Goal: Navigation & Orientation: Find specific page/section

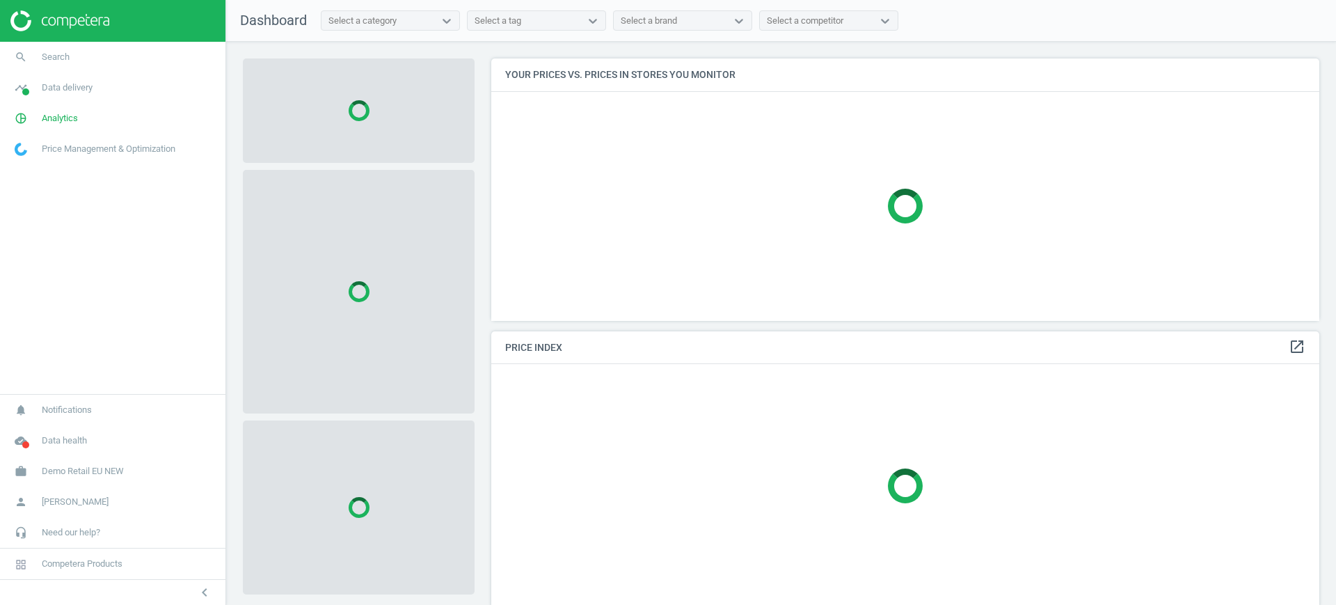
scroll to position [289, 842]
click at [68, 470] on span "Demo Retail EU NEW" at bounding box center [83, 471] width 82 height 13
click at [58, 425] on span "Switch campaign" at bounding box center [46, 430] width 62 height 11
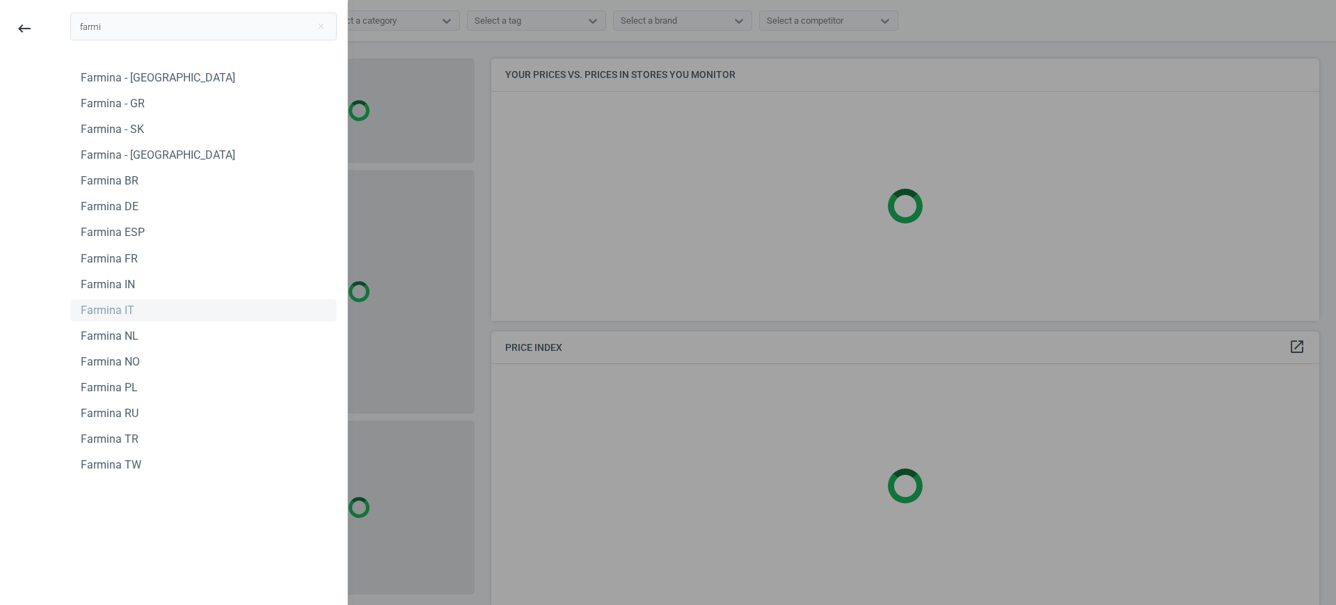
type input "farmi"
click at [111, 313] on div "Farmina IT" at bounding box center [108, 310] width 54 height 15
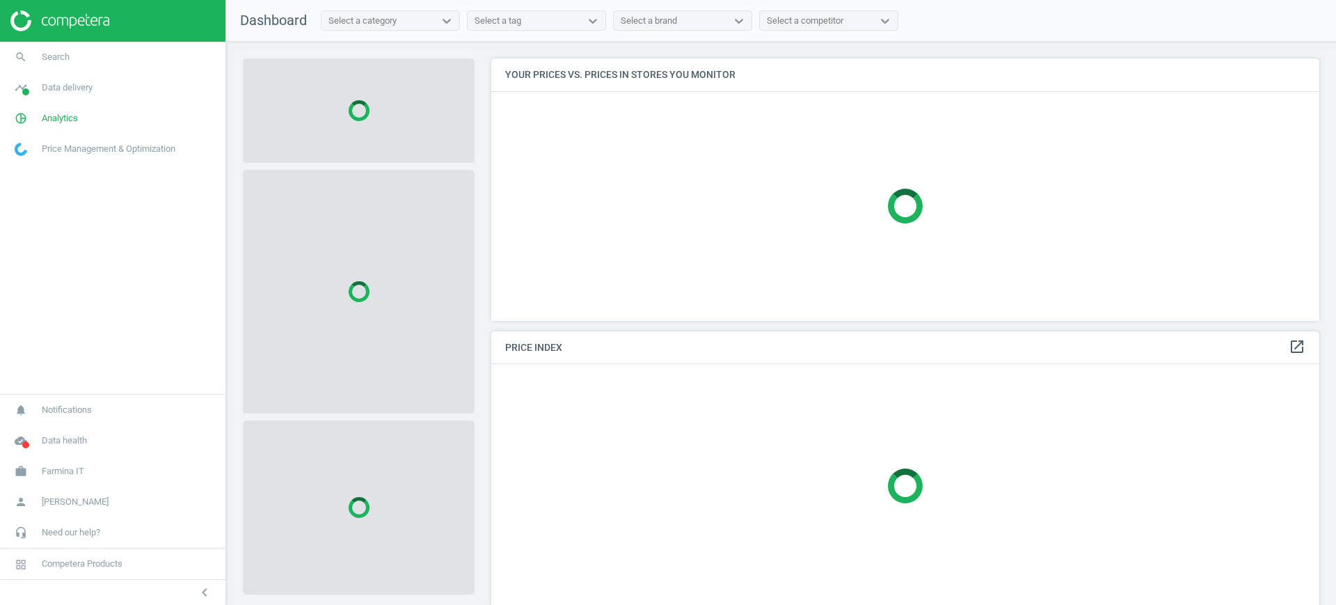
scroll to position [289, 842]
click at [63, 85] on span "Data delivery" at bounding box center [67, 87] width 51 height 13
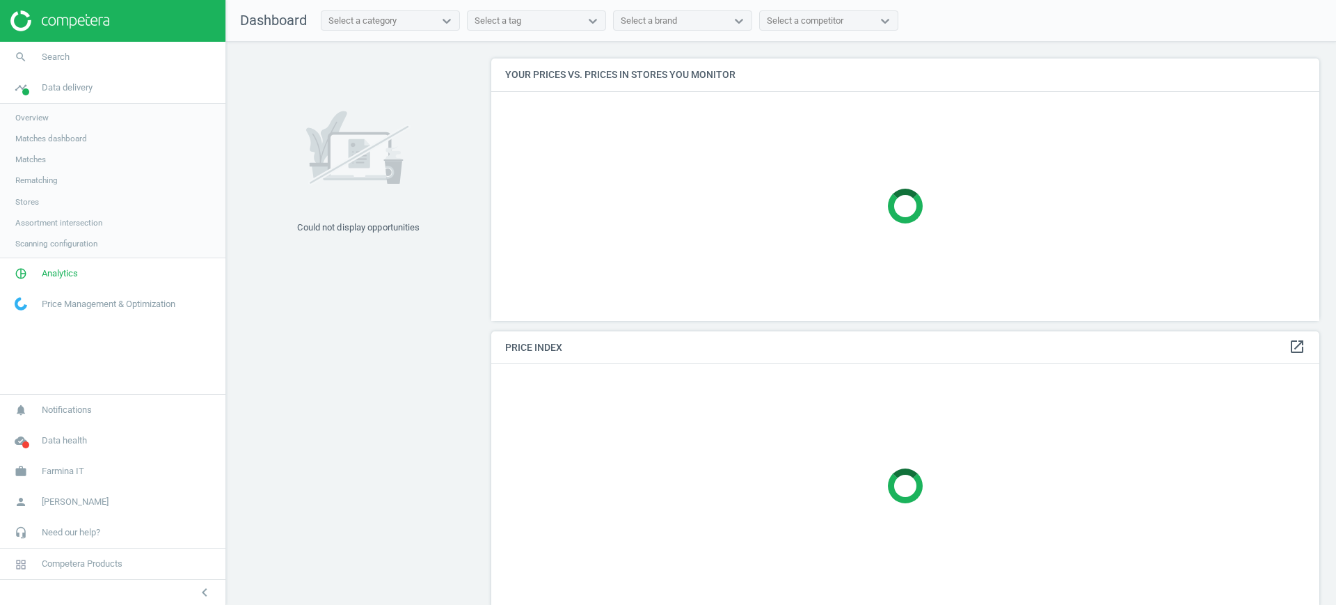
click at [52, 138] on span "Matches dashboard" at bounding box center [51, 138] width 72 height 11
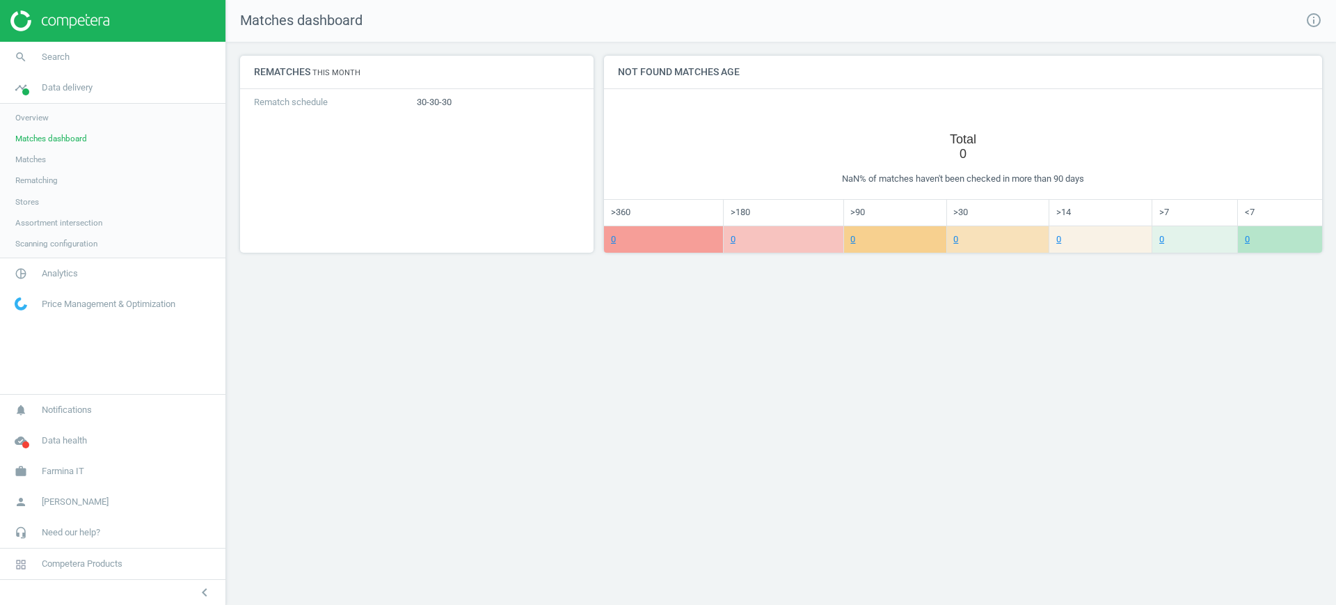
click at [23, 163] on span "Matches" at bounding box center [30, 159] width 31 height 11
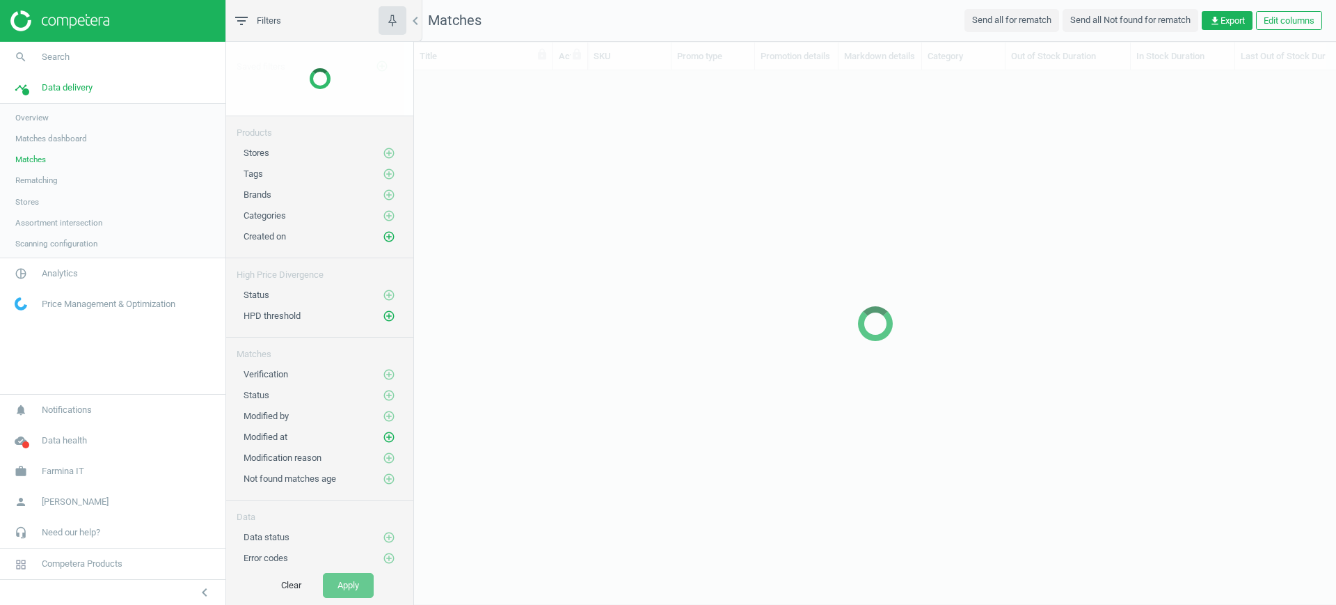
scroll to position [482, 909]
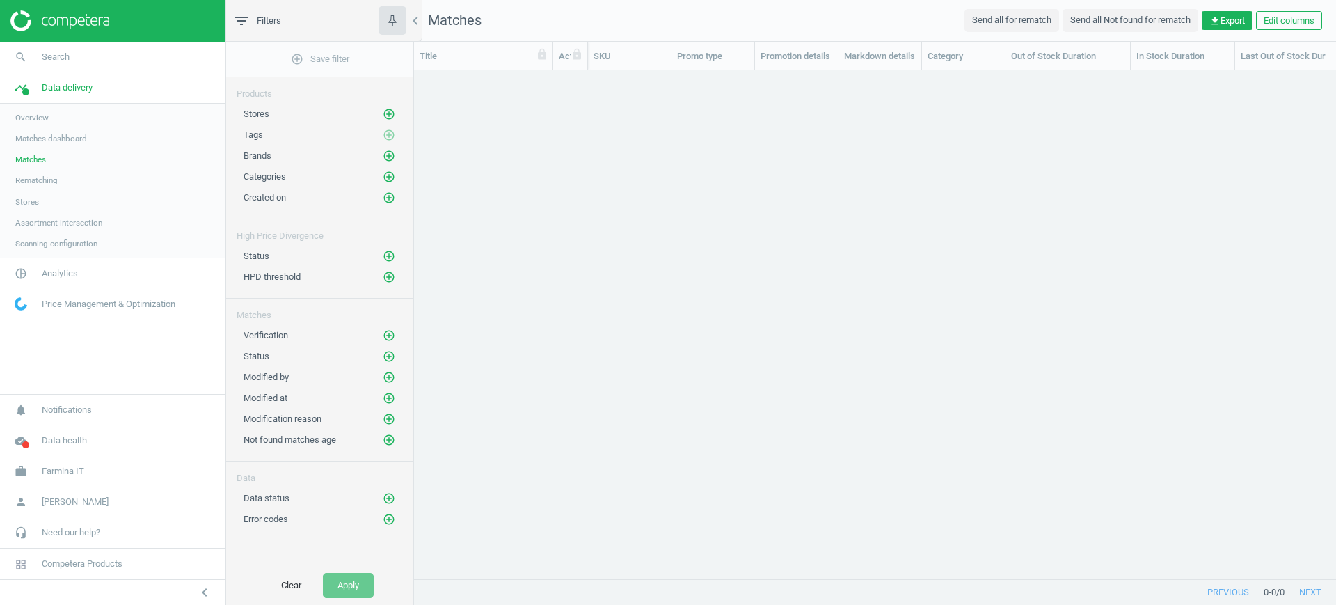
click at [24, 197] on span "Stores" at bounding box center [27, 201] width 24 height 11
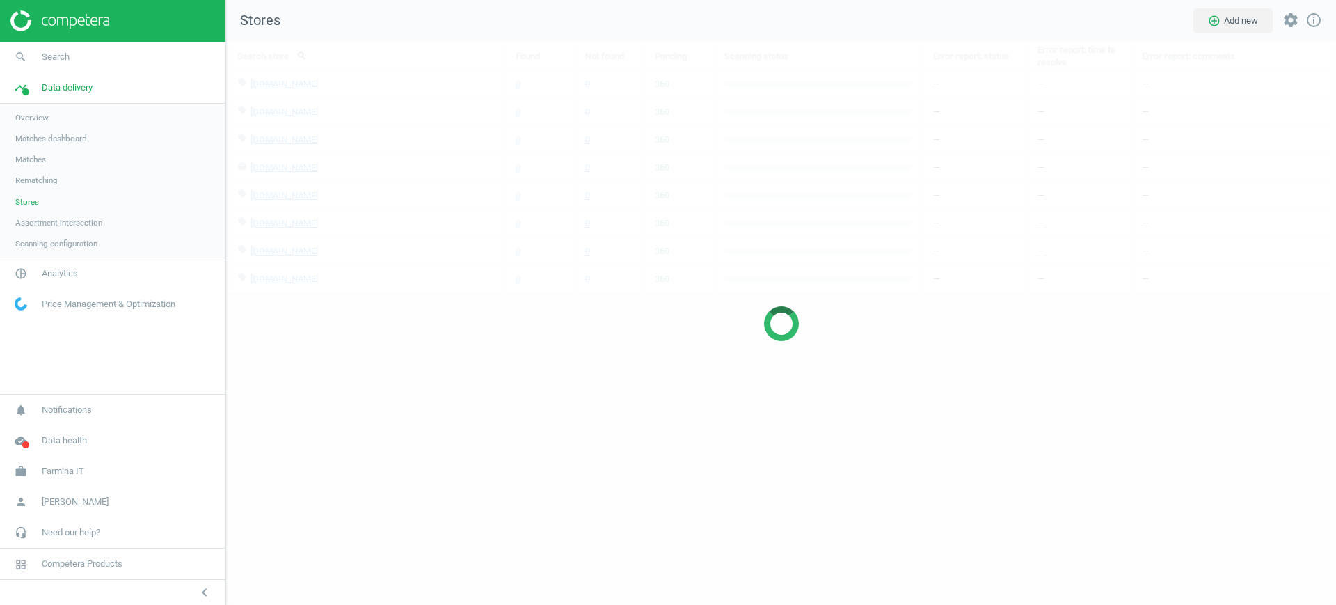
scroll to position [590, 1137]
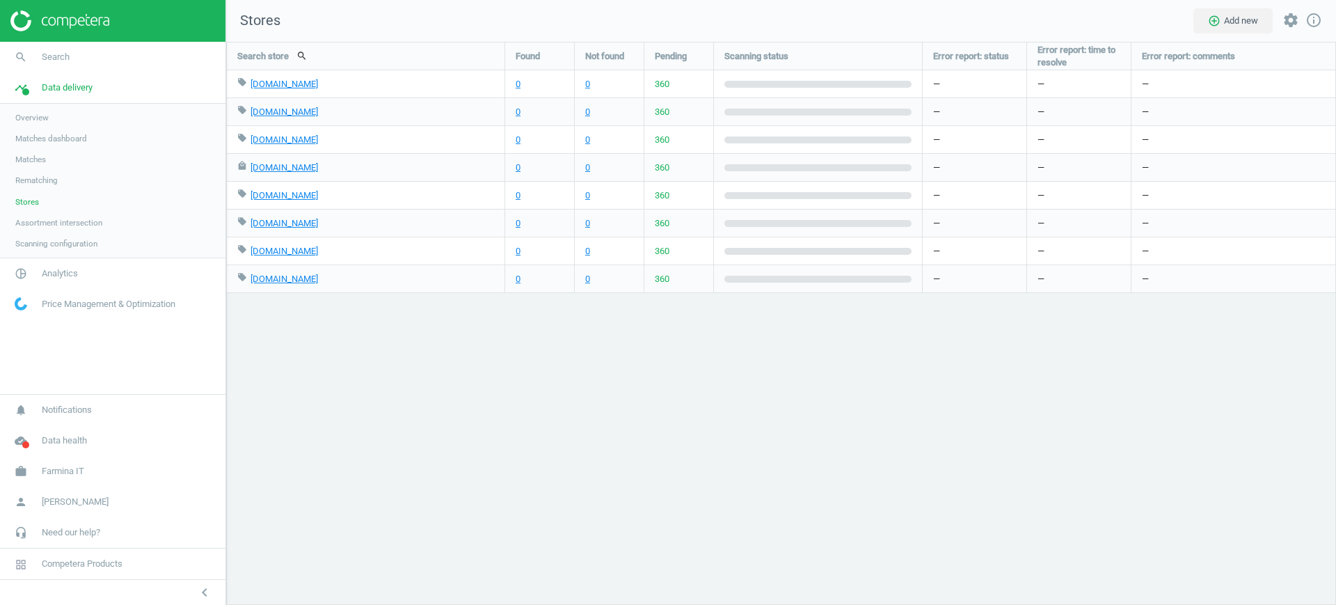
click at [87, 223] on span "Assortment intersection" at bounding box center [58, 222] width 87 height 11
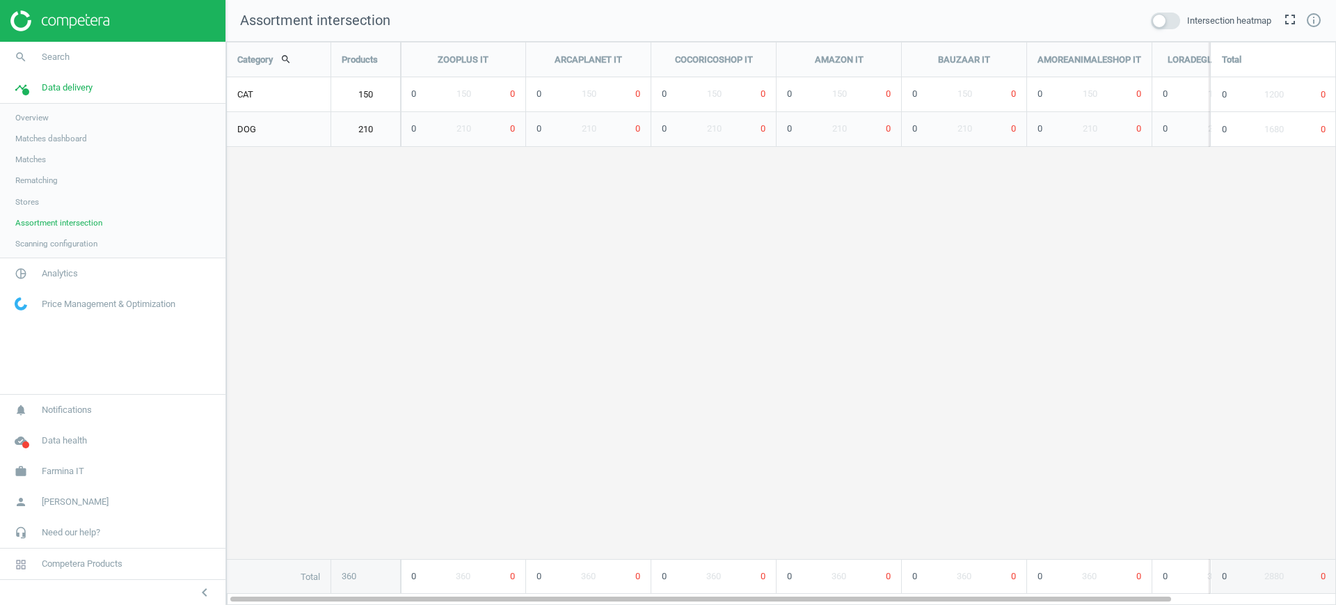
scroll to position [590, 1137]
click at [84, 246] on span "Scanning configuration" at bounding box center [56, 243] width 82 height 11
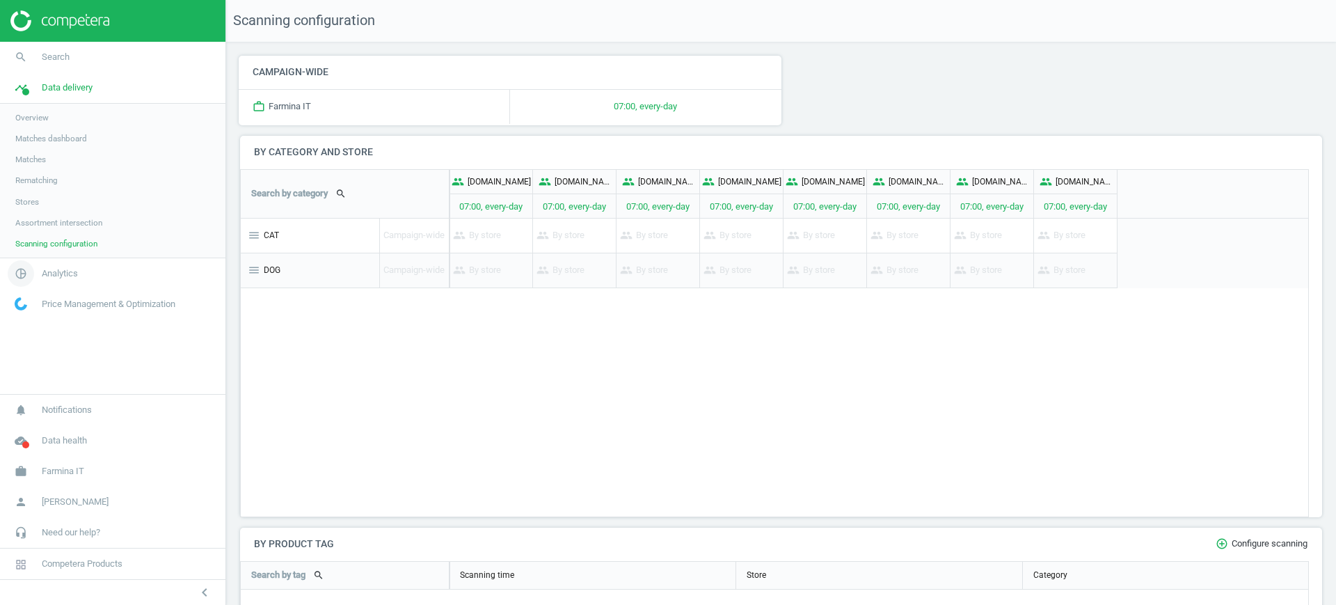
click at [69, 272] on span "Analytics" at bounding box center [60, 273] width 36 height 13
click at [35, 152] on span "Overview" at bounding box center [31, 148] width 33 height 11
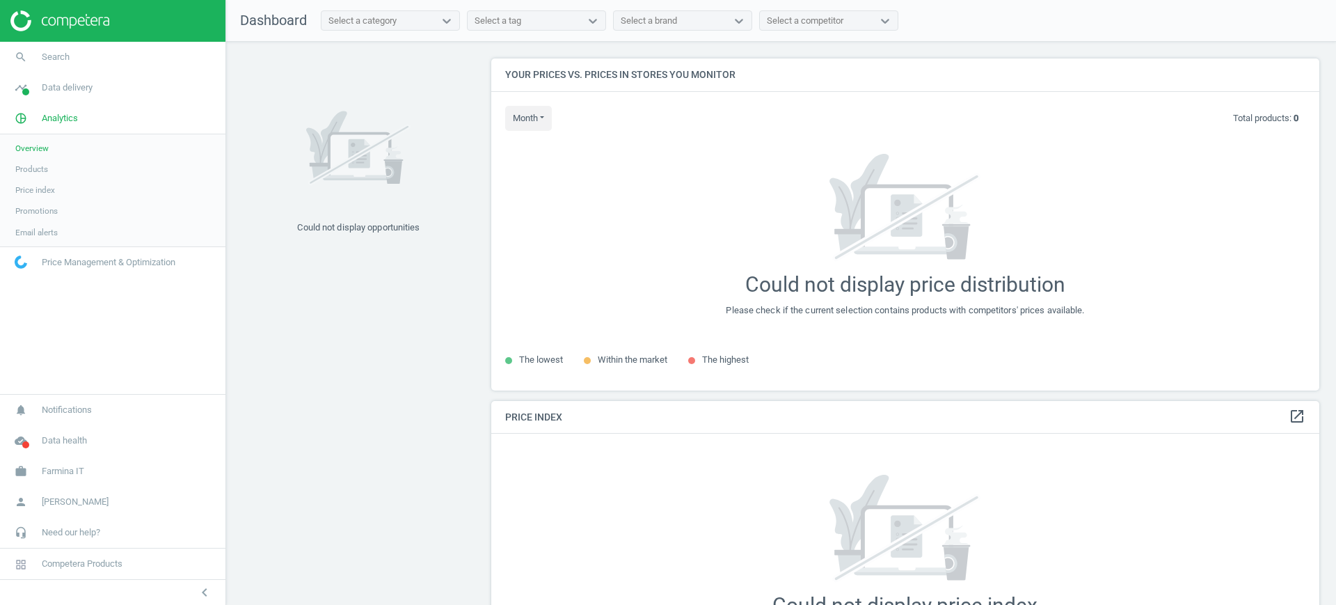
scroll to position [289, 842]
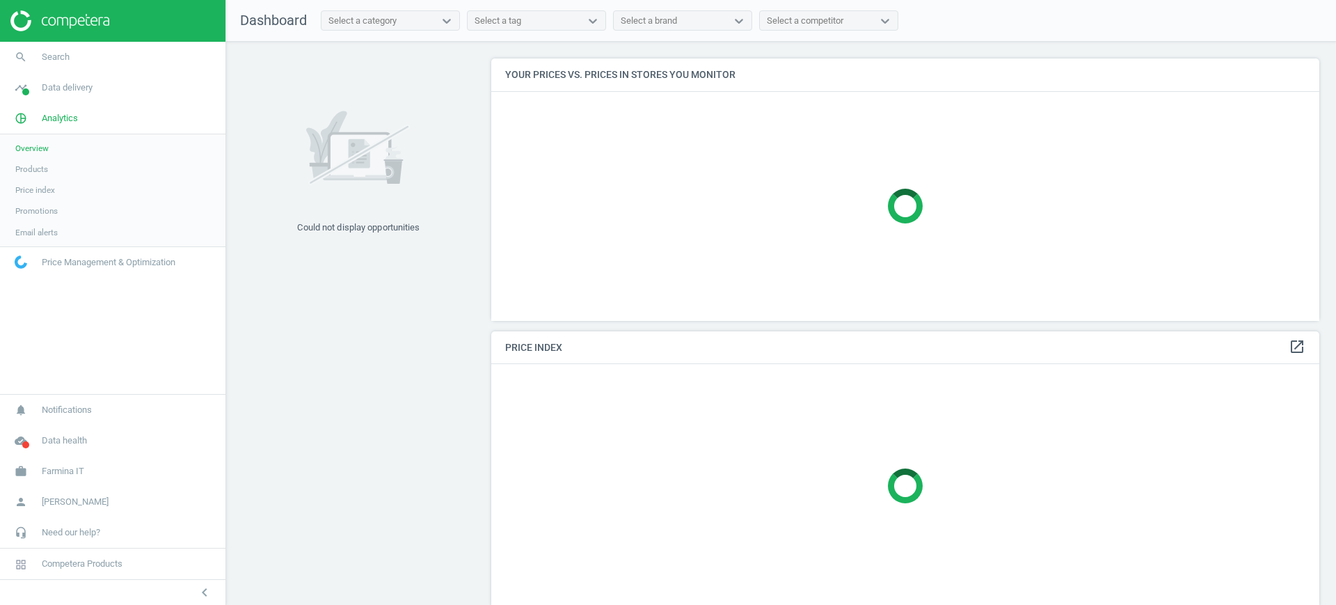
click at [38, 167] on span "Products" at bounding box center [31, 169] width 33 height 11
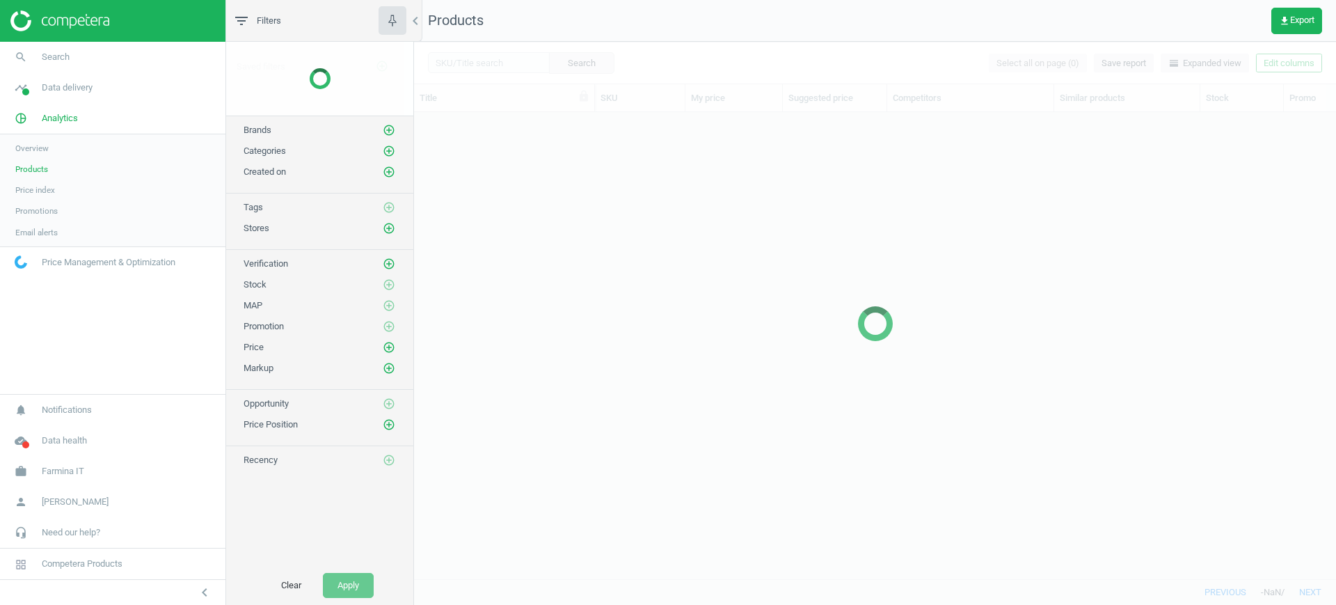
scroll to position [440, 909]
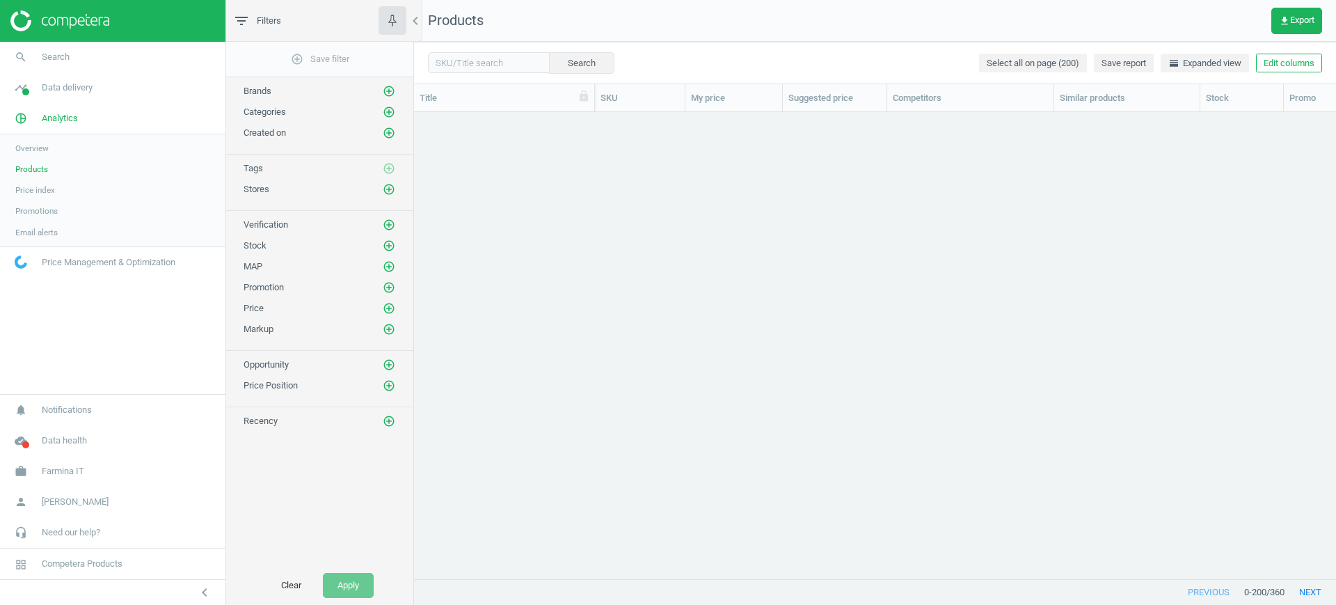
click at [34, 149] on span "Overview" at bounding box center [31, 148] width 33 height 11
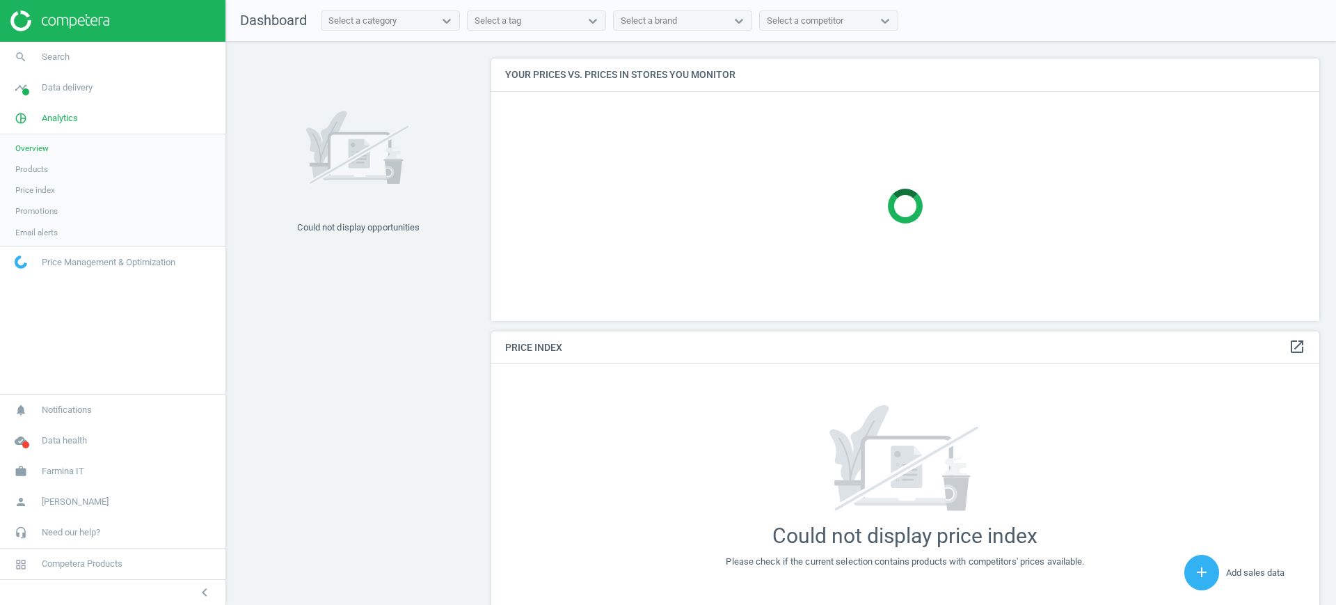
scroll to position [358, 842]
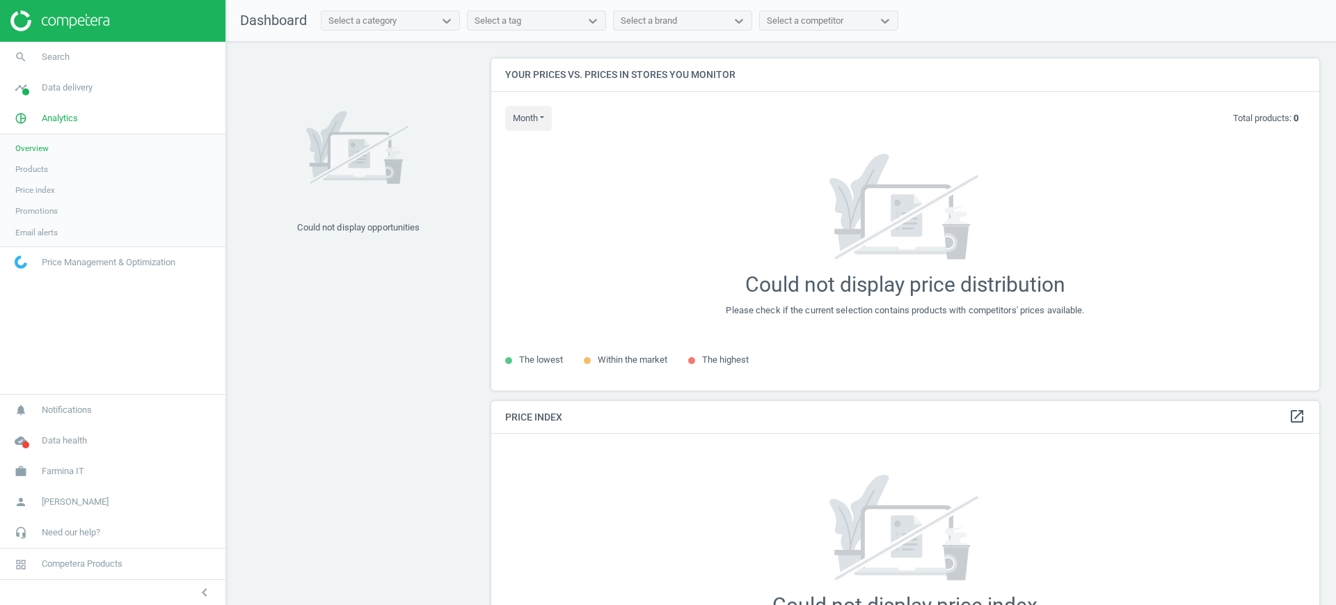
click at [43, 167] on span "Products" at bounding box center [31, 169] width 33 height 11
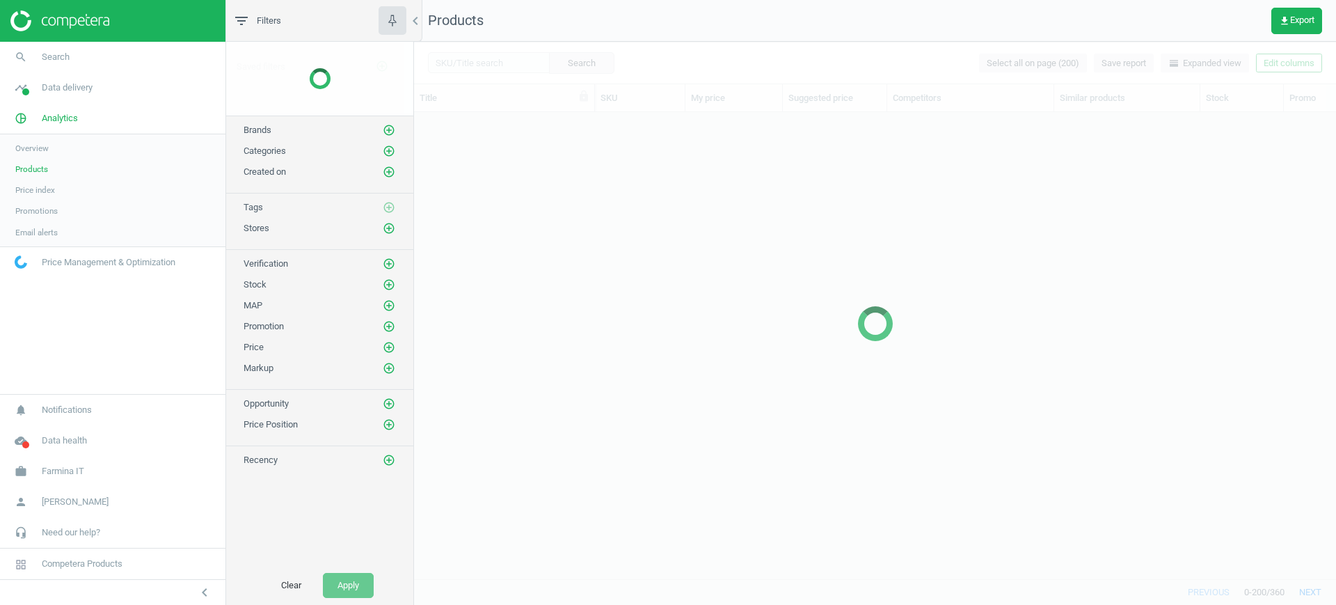
scroll to position [440, 909]
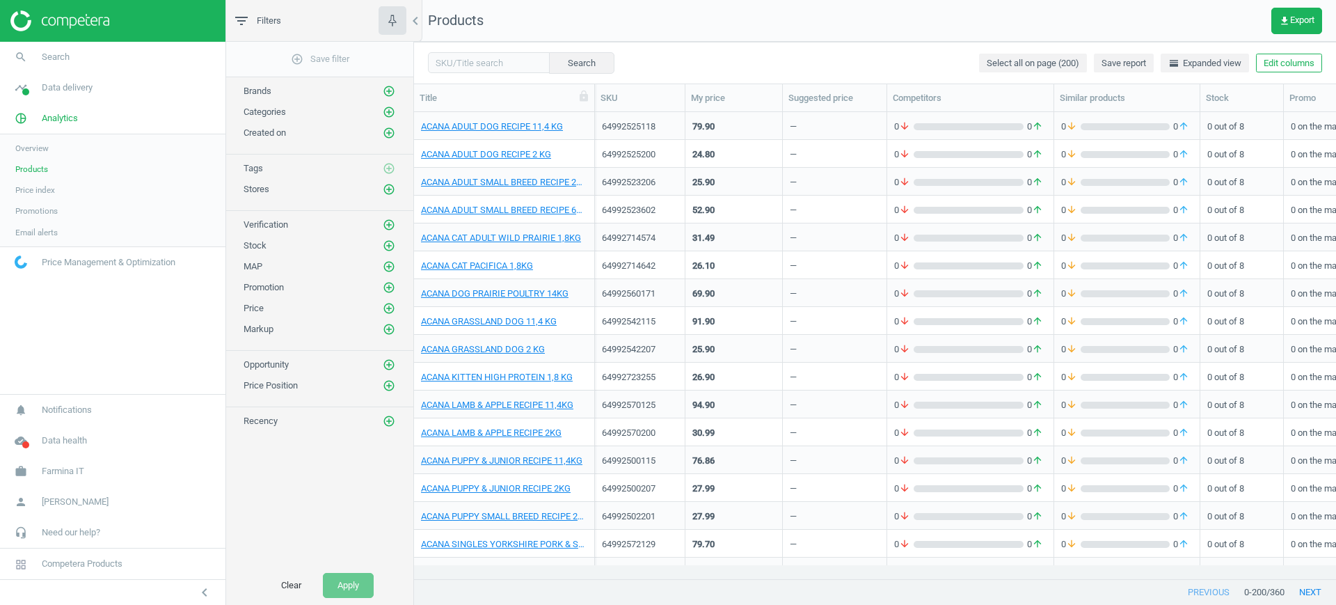
click at [47, 189] on span "Price index" at bounding box center [35, 189] width 40 height 11
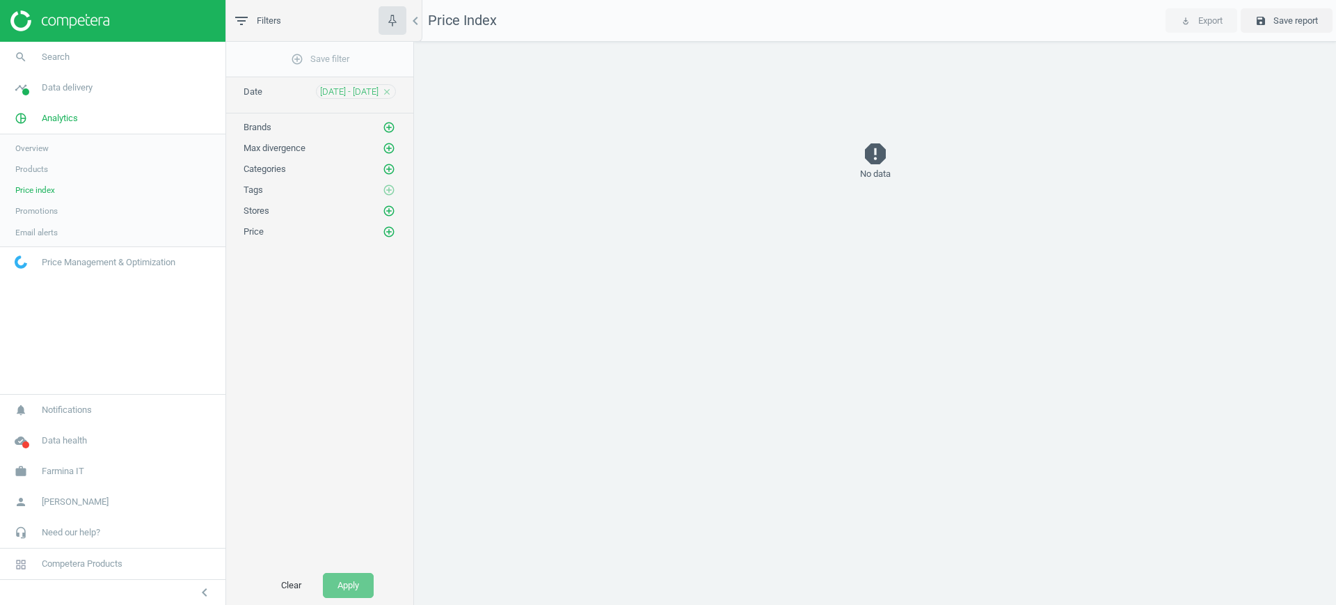
click at [35, 207] on span "Promotions" at bounding box center [36, 210] width 42 height 11
click at [40, 227] on span "Email alerts" at bounding box center [36, 232] width 42 height 11
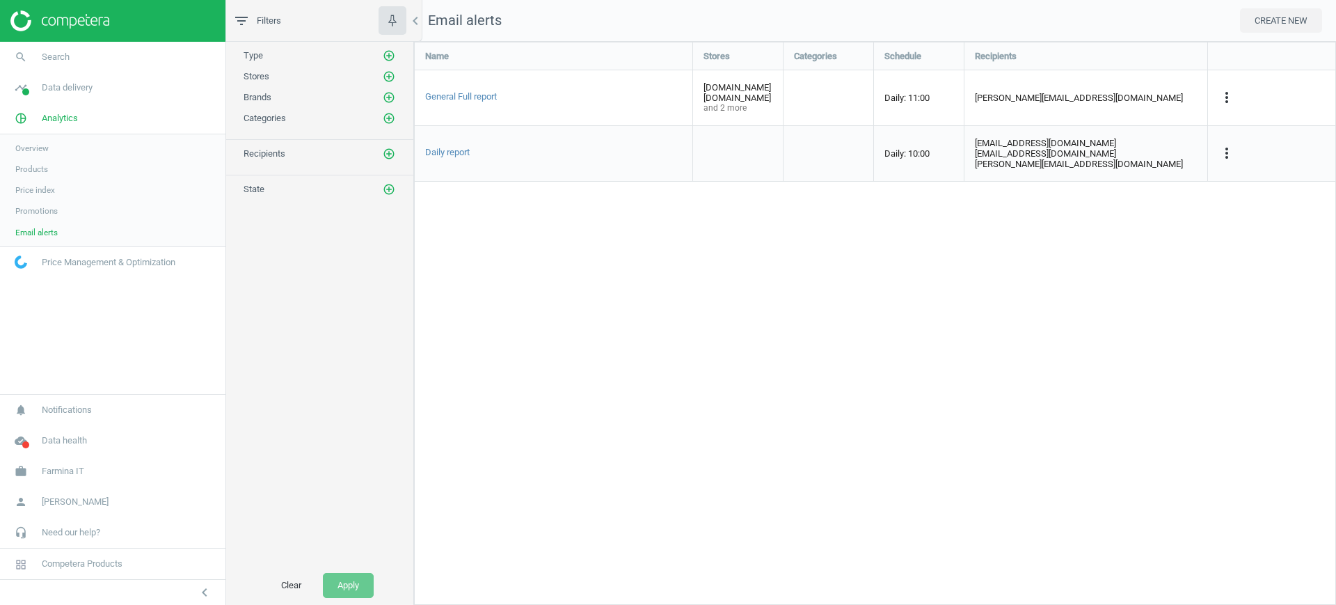
scroll to position [590, 949]
click at [1224, 101] on icon "more_vert" at bounding box center [1227, 97] width 17 height 17
click at [1164, 118] on link "Edit" at bounding box center [1139, 123] width 191 height 22
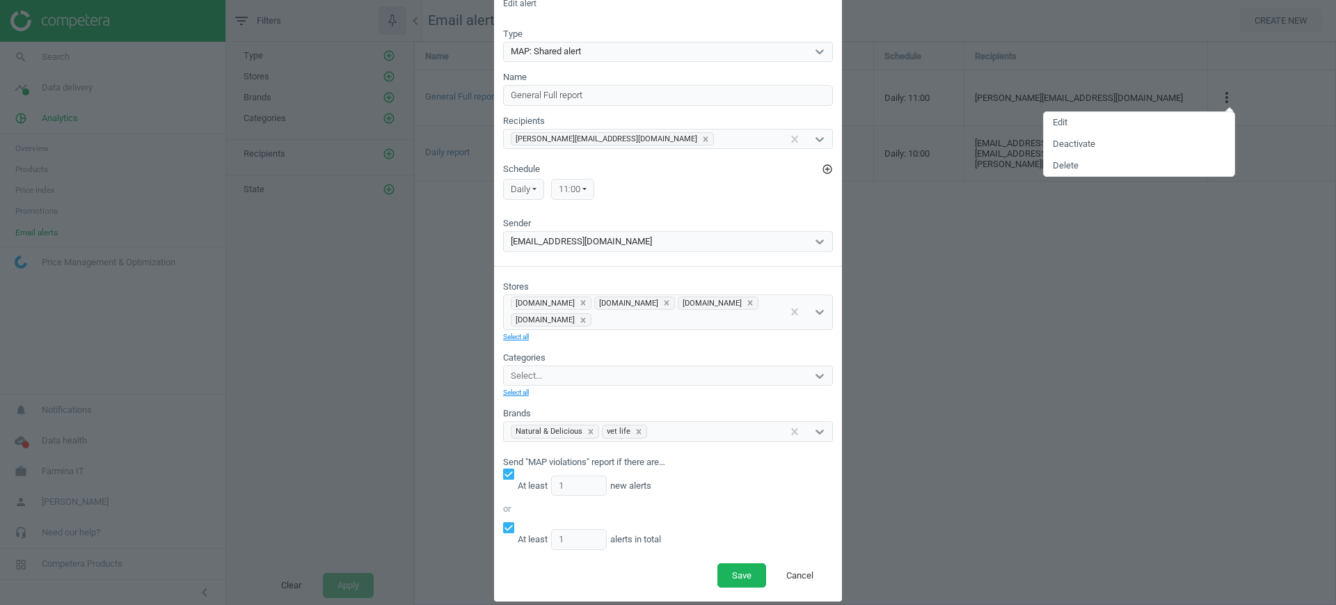
scroll to position [35, 0]
click at [800, 564] on button "Cancel" at bounding box center [800, 572] width 56 height 25
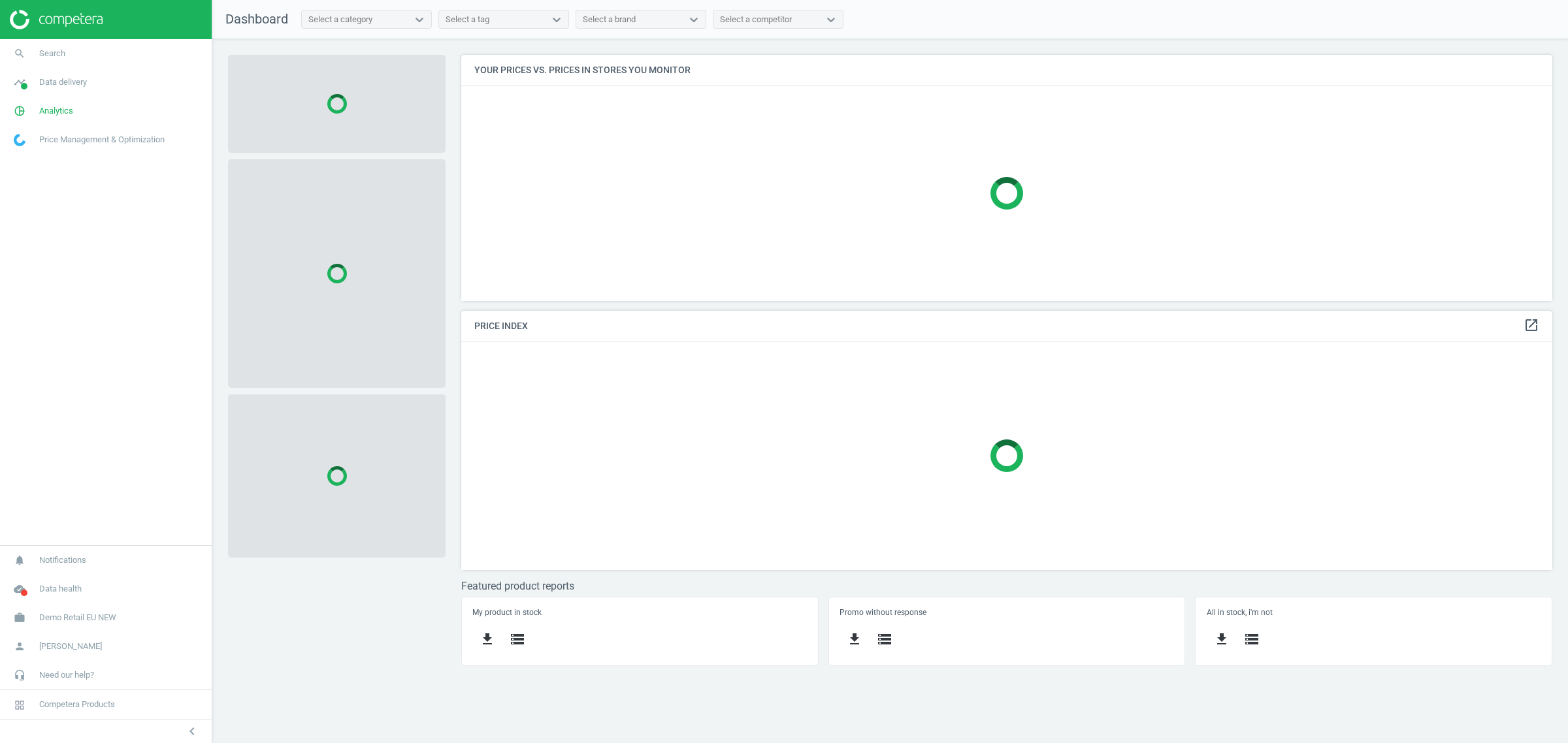
scroll to position [272, 1116]
click at [126, 612] on link "work Demo Retail EU NEW" at bounding box center [106, 617] width 212 height 29
click at [55, 576] on span "Switch campaign" at bounding box center [43, 579] width 58 height 10
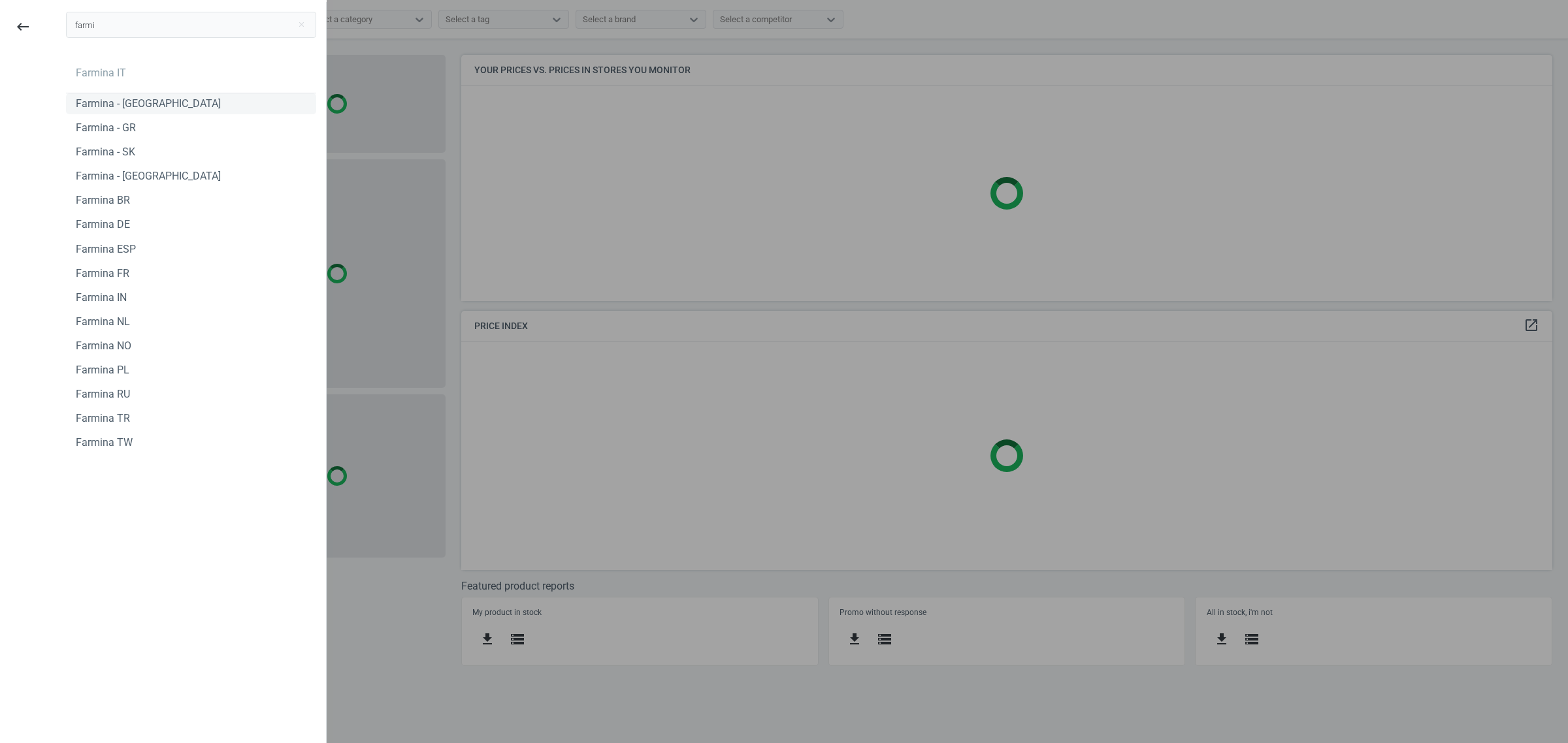
type input "farmi"
click at [99, 102] on div "Farmina - CZ" at bounding box center [148, 103] width 145 height 14
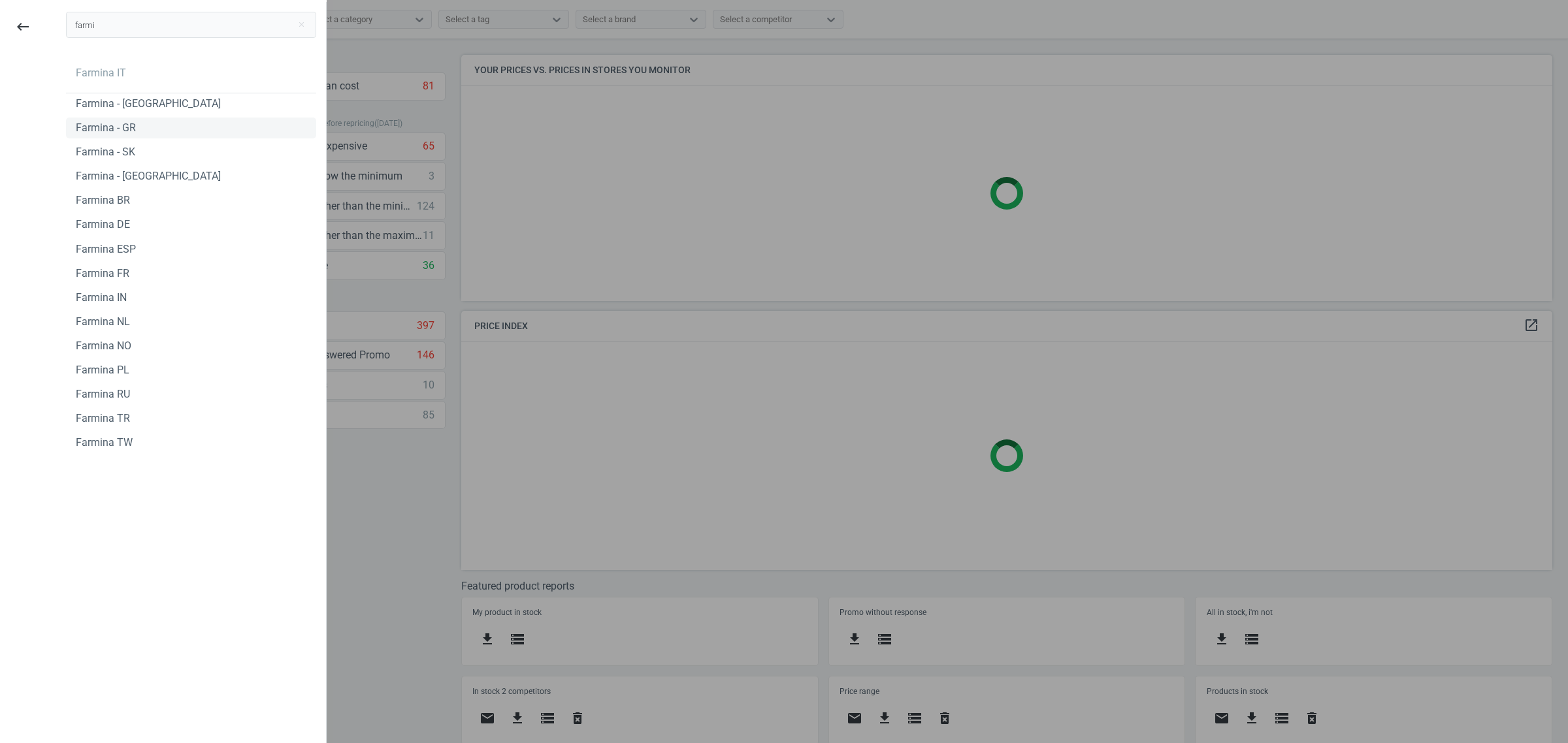
click at [104, 132] on div "Farmina - GR" at bounding box center [106, 128] width 60 height 14
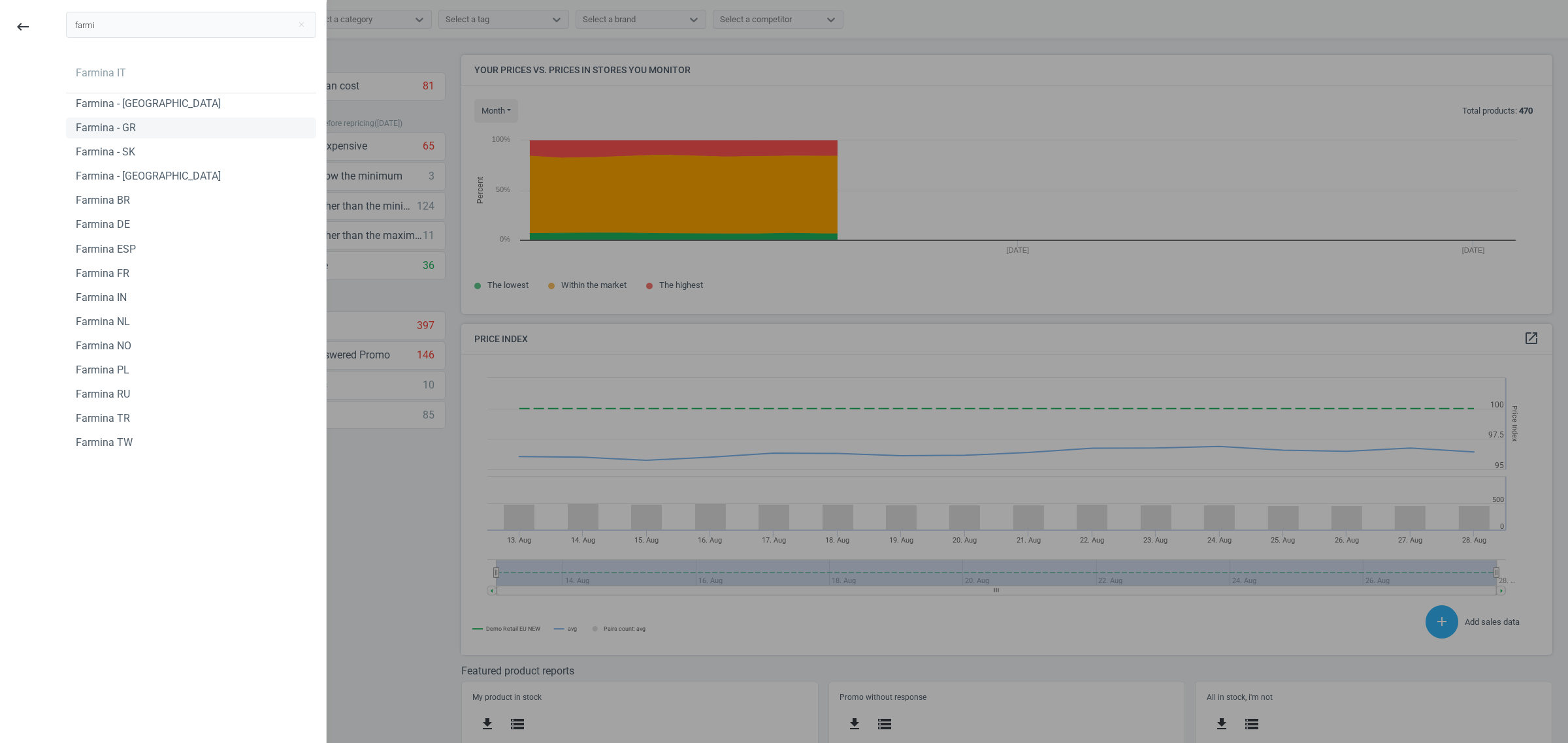
scroll to position [326, 1104]
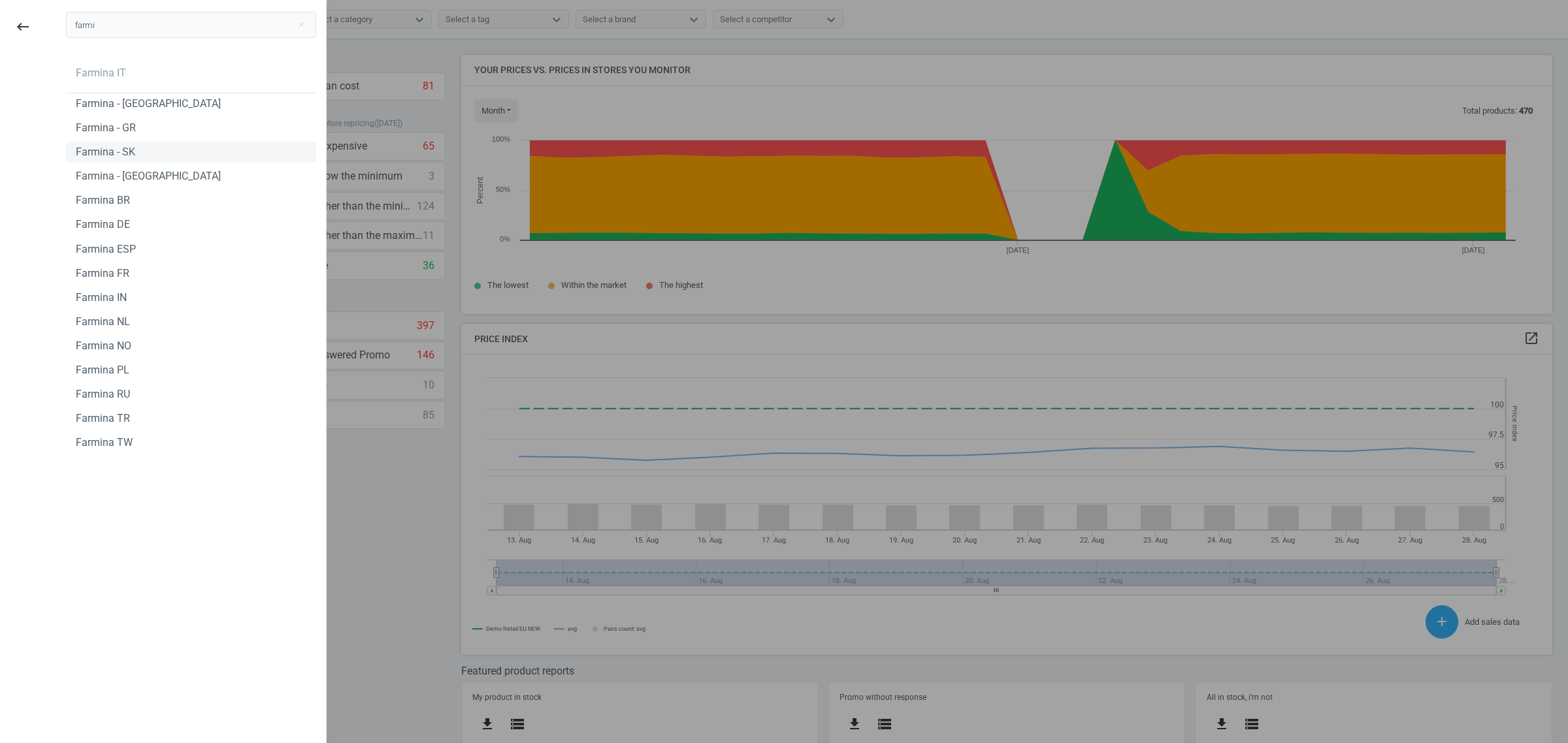
click at [115, 150] on div "Farmina - SK" at bounding box center [105, 152] width 59 height 14
click at [80, 177] on div "Farmina - US" at bounding box center [148, 175] width 145 height 14
click at [84, 196] on div "Farmina BR" at bounding box center [103, 200] width 54 height 14
click at [82, 222] on div "Farmina DE" at bounding box center [103, 224] width 54 height 14
click at [83, 258] on div "Farmina ESP" at bounding box center [190, 250] width 251 height 21
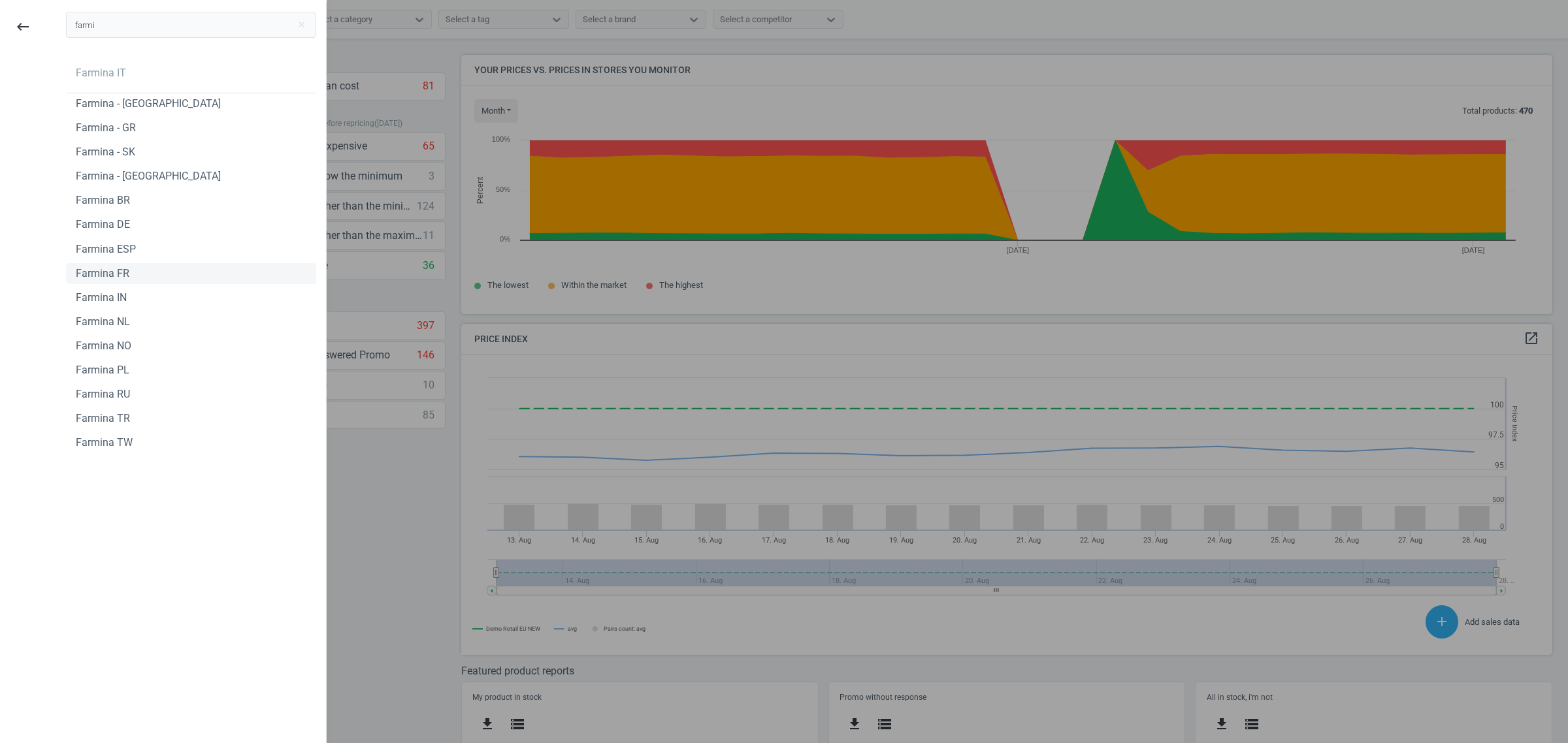
click at [101, 279] on div "Farmina FR" at bounding box center [102, 273] width 53 height 14
click at [89, 296] on div "Farmina IN" at bounding box center [101, 297] width 51 height 14
click at [105, 318] on div "Farmina NL" at bounding box center [103, 321] width 54 height 14
click at [99, 327] on div "Farmina NL" at bounding box center [103, 321] width 54 height 14
click at [84, 341] on div "Farmina NO" at bounding box center [103, 345] width 55 height 14
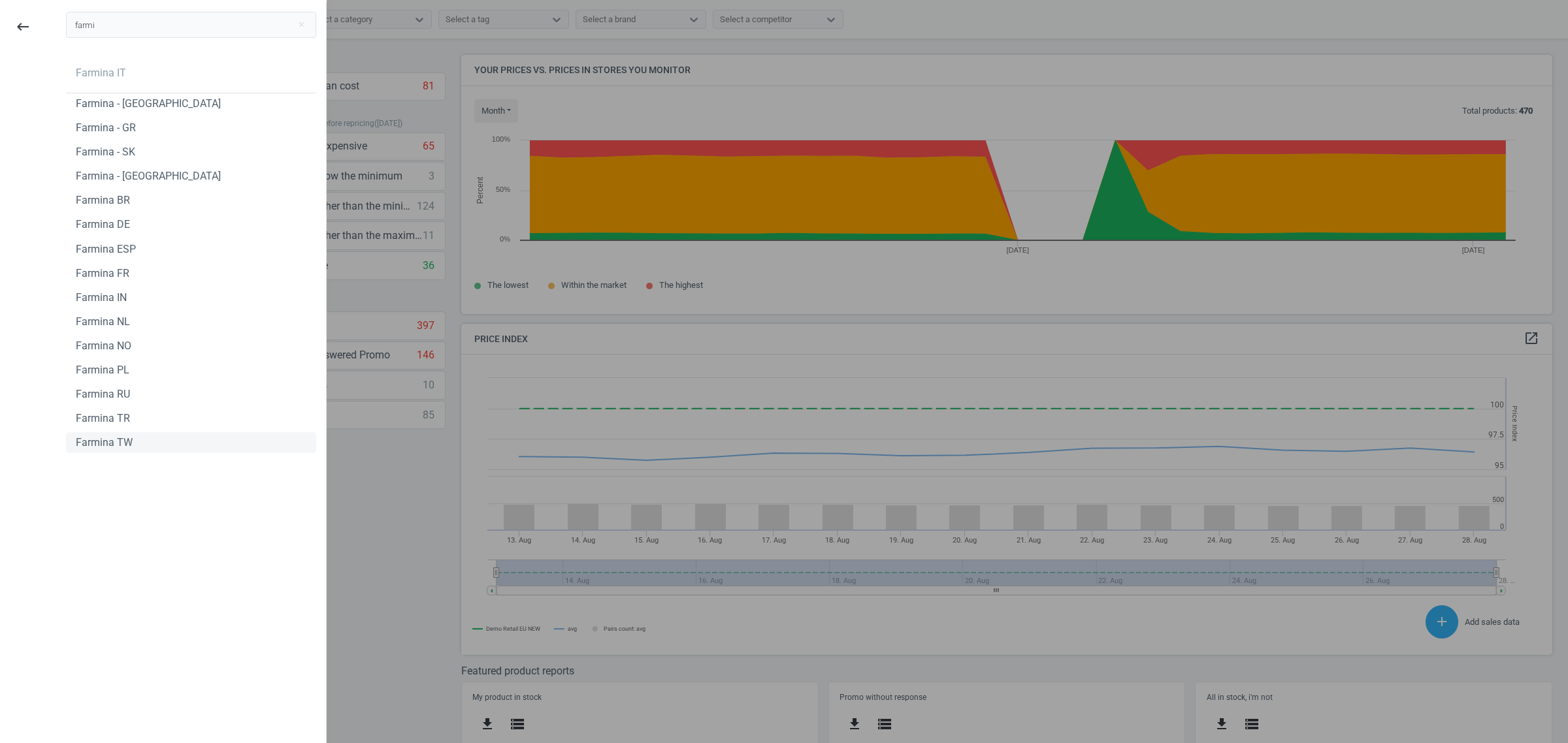
click at [111, 439] on div "Farmina TW" at bounding box center [104, 442] width 57 height 14
click at [121, 447] on div "Farmina TW" at bounding box center [104, 442] width 57 height 14
click at [98, 409] on div "Farmina TR" at bounding box center [190, 418] width 251 height 21
click at [86, 386] on div "Farmina RU" at bounding box center [190, 394] width 251 height 21
click at [128, 364] on div "Farmina PL" at bounding box center [190, 371] width 251 height 21
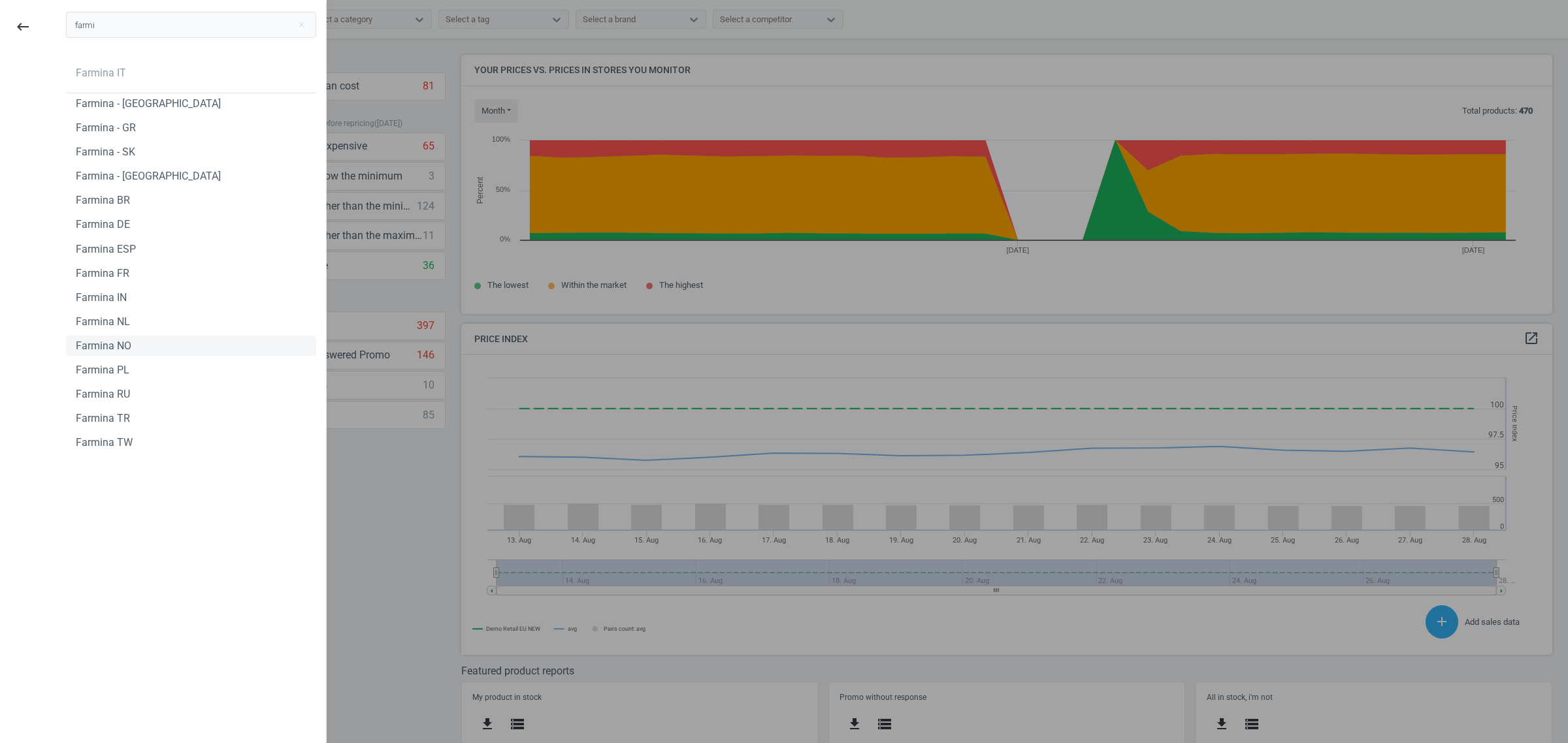
click at [96, 341] on div "Farmina NO" at bounding box center [103, 345] width 55 height 14
click at [110, 326] on div "Farmina NL" at bounding box center [103, 321] width 54 height 14
click at [108, 325] on div "Farmina NL" at bounding box center [103, 321] width 54 height 14
click at [113, 255] on div "Farmina ESP" at bounding box center [106, 249] width 60 height 14
click at [409, 572] on div at bounding box center [784, 372] width 1568 height 743
